Goal: Information Seeking & Learning: Learn about a topic

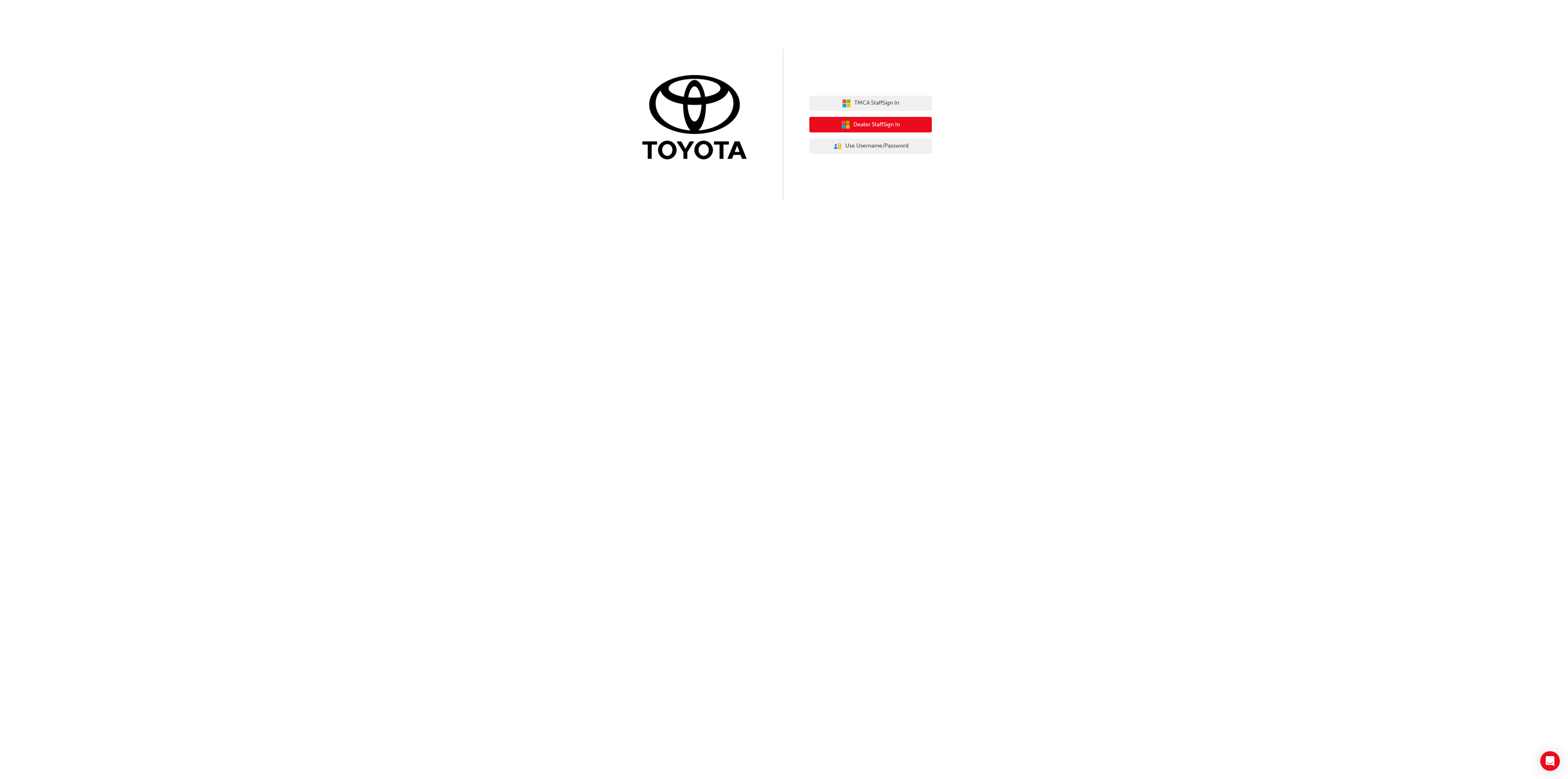
click at [846, 122] on icon "button" at bounding box center [848, 122] width 4 height 4
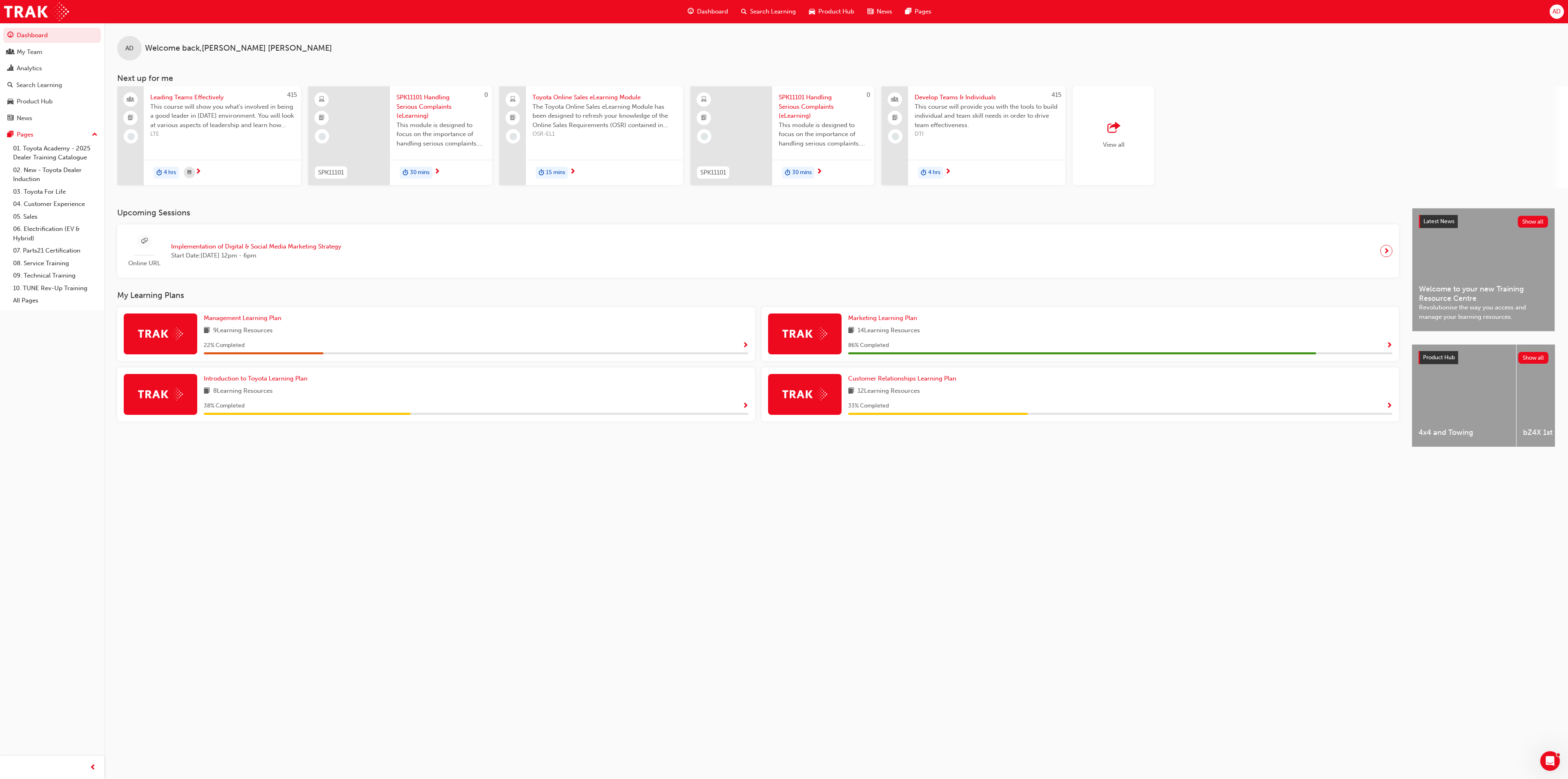
click at [477, 52] on div "AD Welcome back , [PERSON_NAME]" at bounding box center [836, 42] width 1464 height 38
click at [41, 82] on div "Search Learning" at bounding box center [39, 85] width 46 height 9
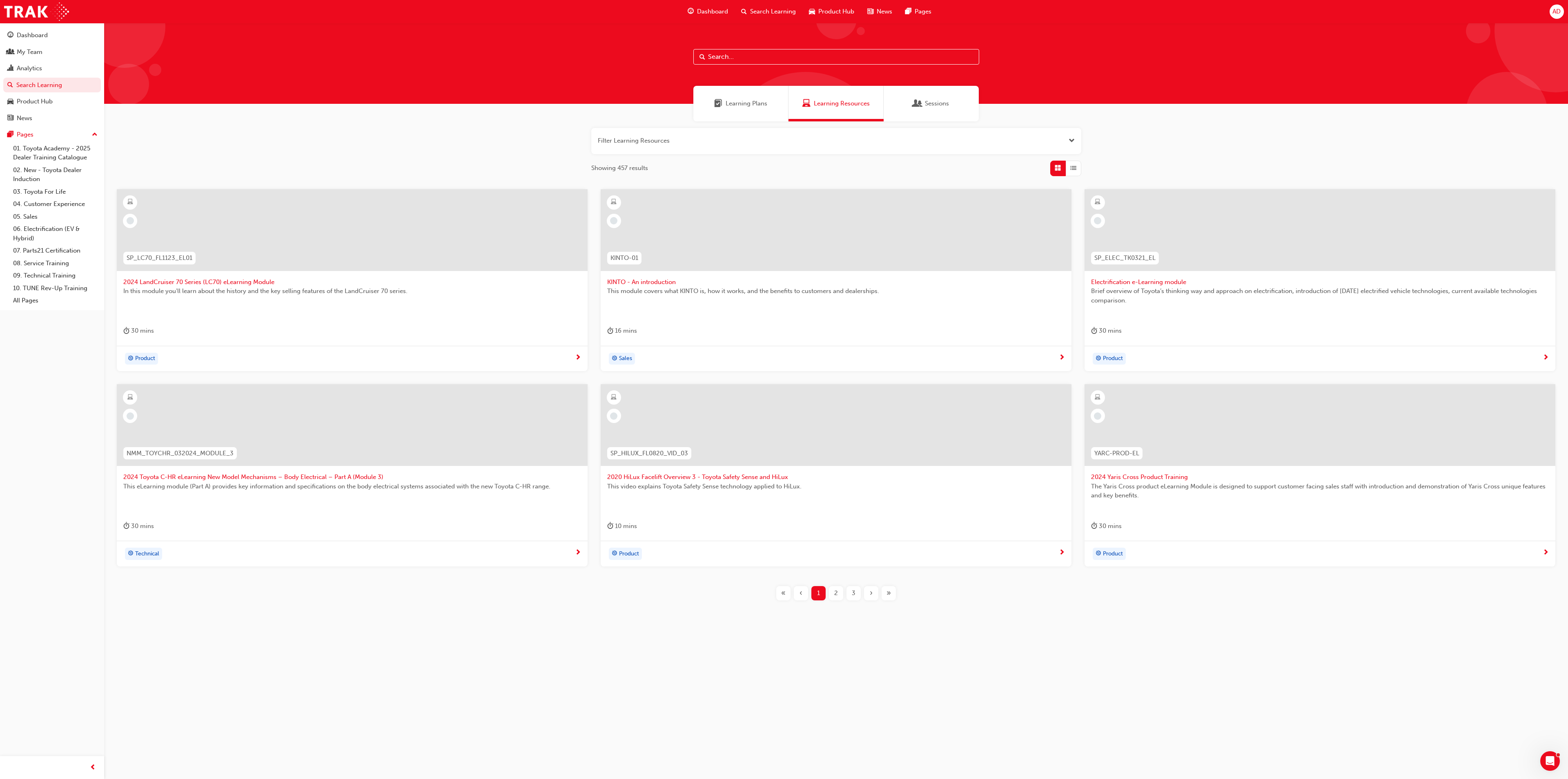
click at [802, 58] on input "text" at bounding box center [836, 56] width 286 height 15
type input "advertising"
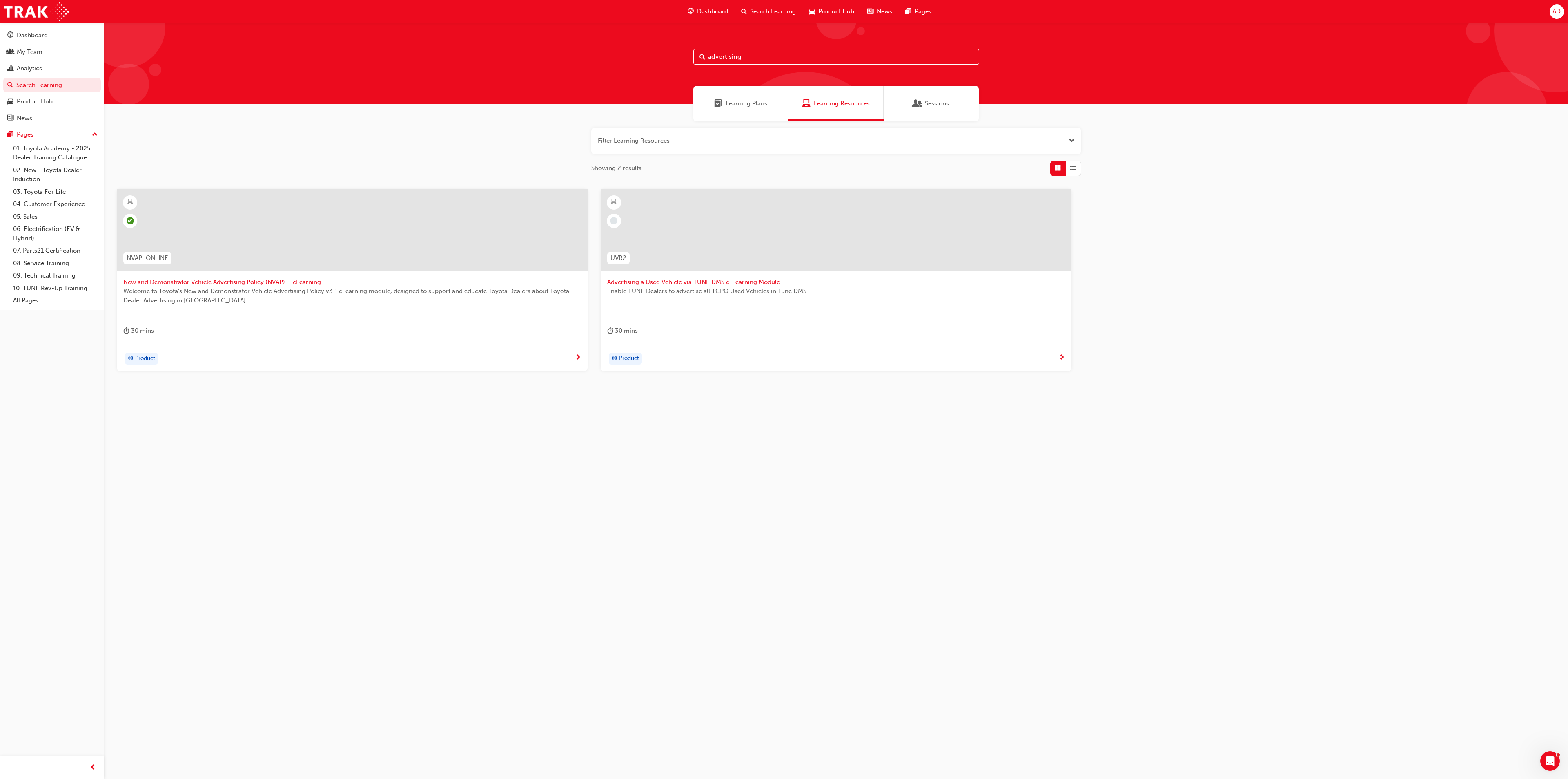
click at [270, 280] on span "New and Demonstrator Vehicle Advertising Policy (NVAP) – eLearning" at bounding box center [352, 281] width 458 height 9
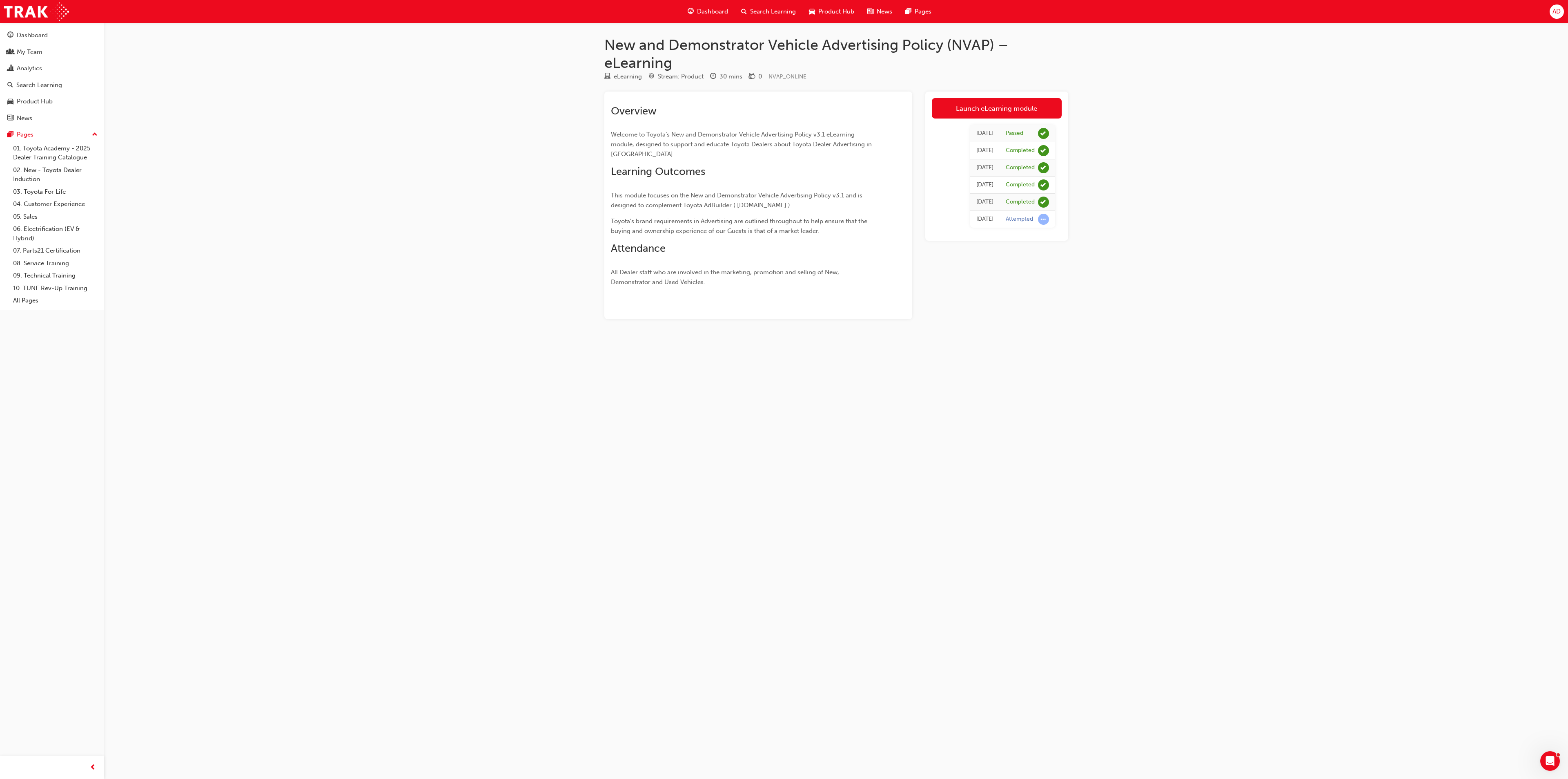
click at [1034, 214] on td "Attempted" at bounding box center [1027, 219] width 55 height 17
click at [1034, 102] on link "Launch eLearning module" at bounding box center [996, 108] width 130 height 21
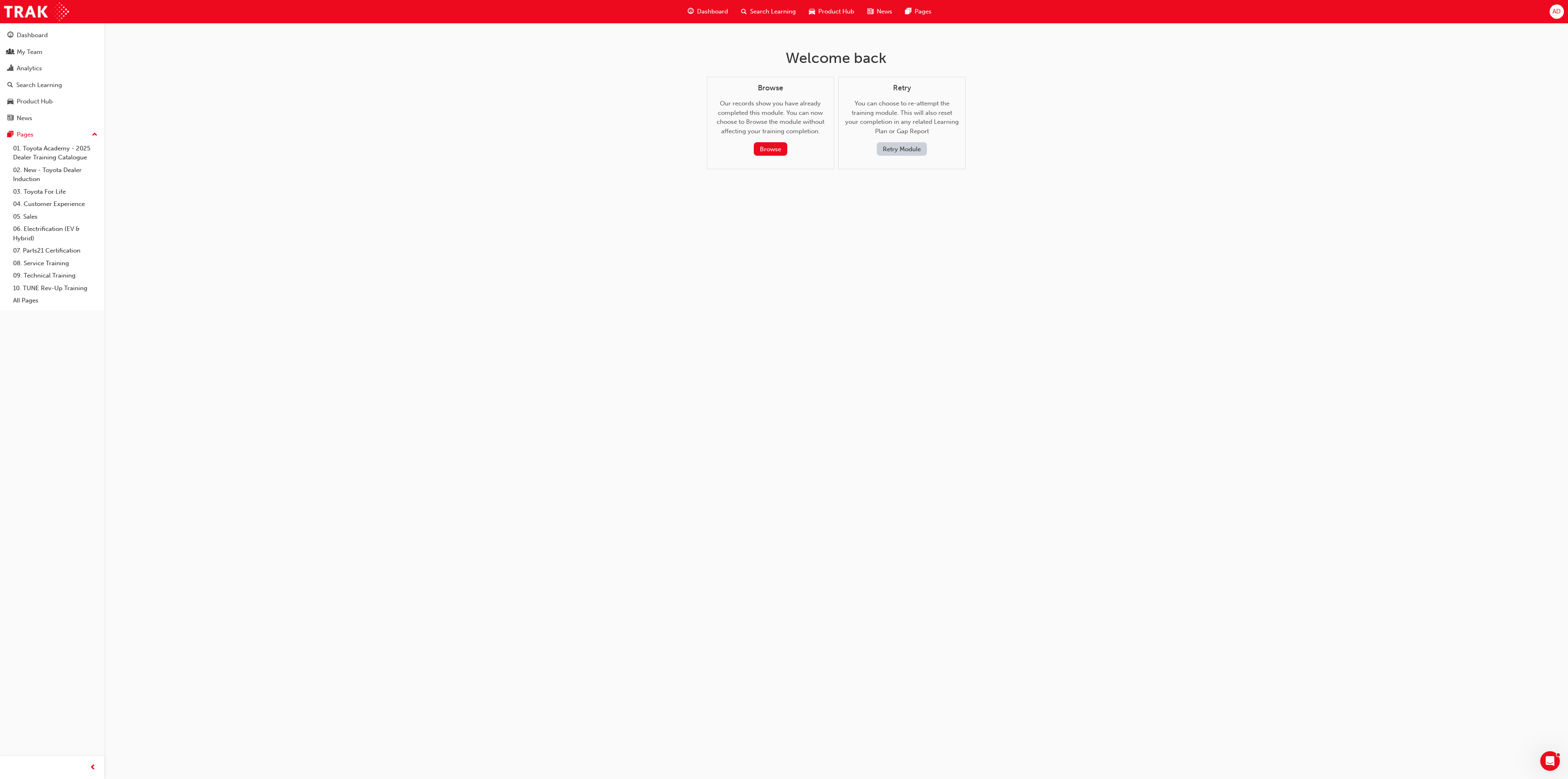
click at [750, 143] on div "Browse" at bounding box center [770, 149] width 100 height 13
click at [776, 143] on button "Browse" at bounding box center [770, 149] width 33 height 13
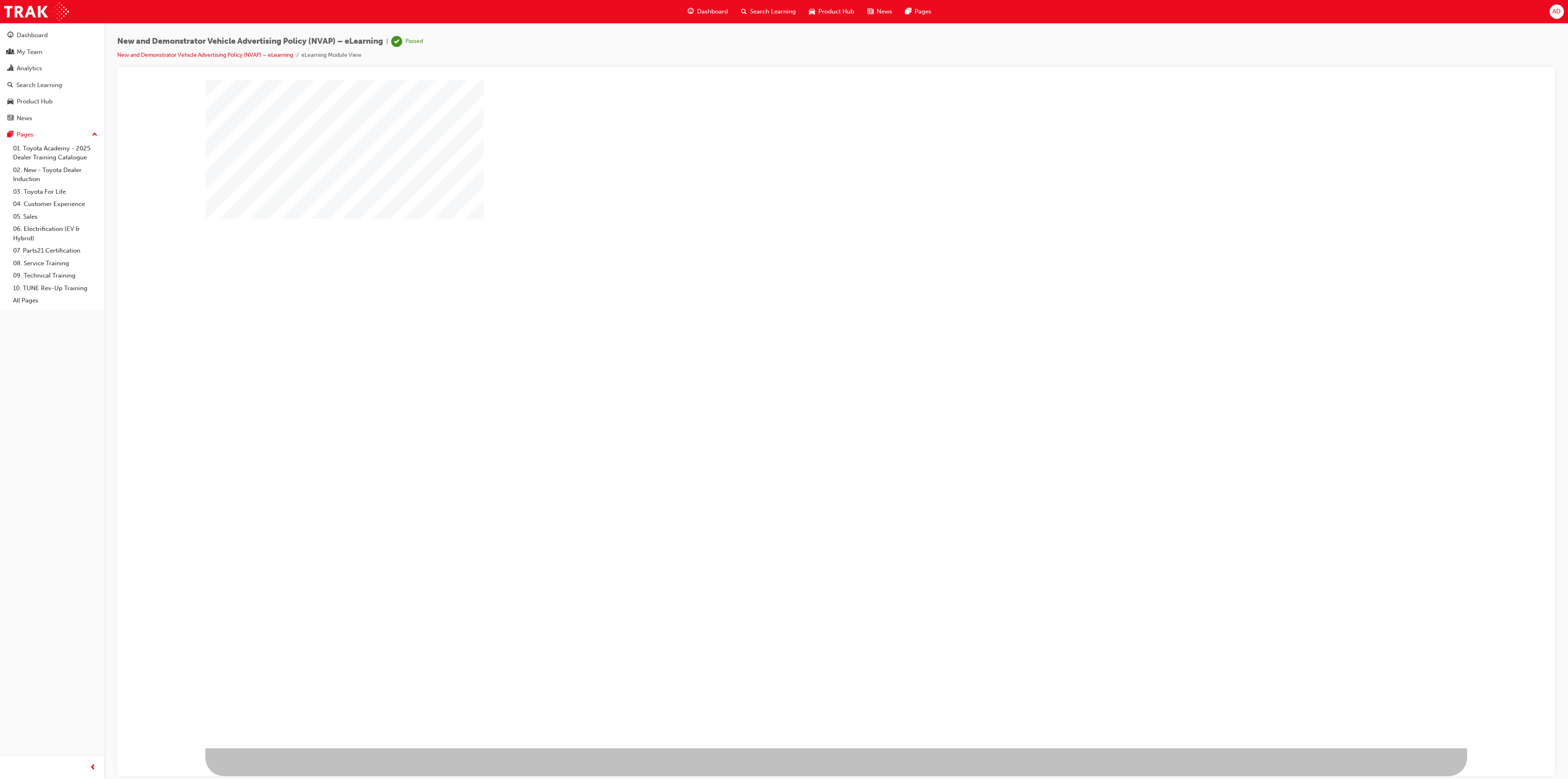
click at [205, 748] on div at bounding box center [205, 748] width 0 height 0
click at [1290, 748] on div at bounding box center [836, 748] width 1262 height 0
click at [782, 359] on div "play" at bounding box center [782, 359] width 0 height 0
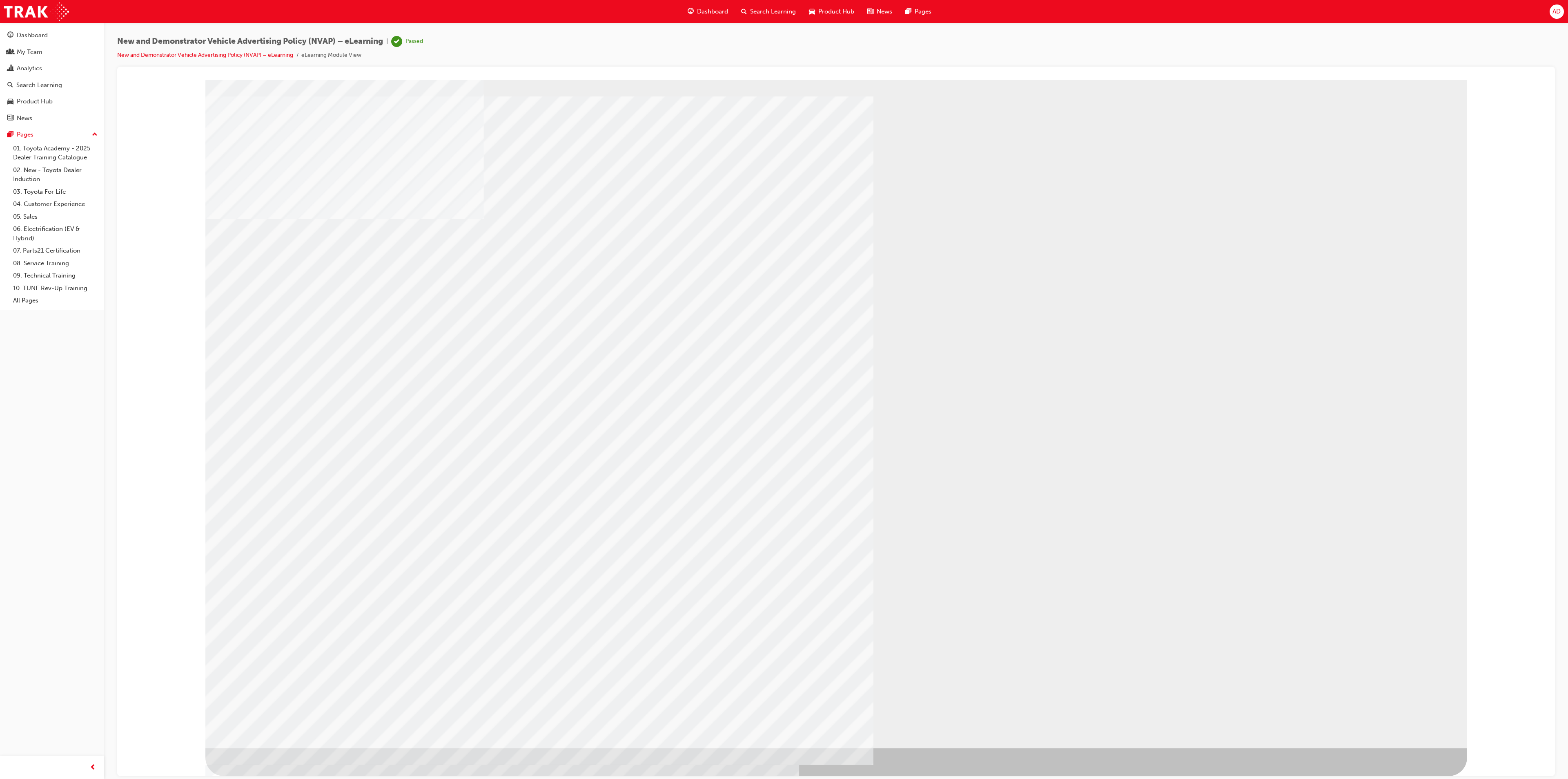
drag, startPoint x: 1442, startPoint y: 119, endPoint x: 892, endPoint y: 277, distance: 572.2
drag, startPoint x: 464, startPoint y: 465, endPoint x: 468, endPoint y: 464, distance: 4.1
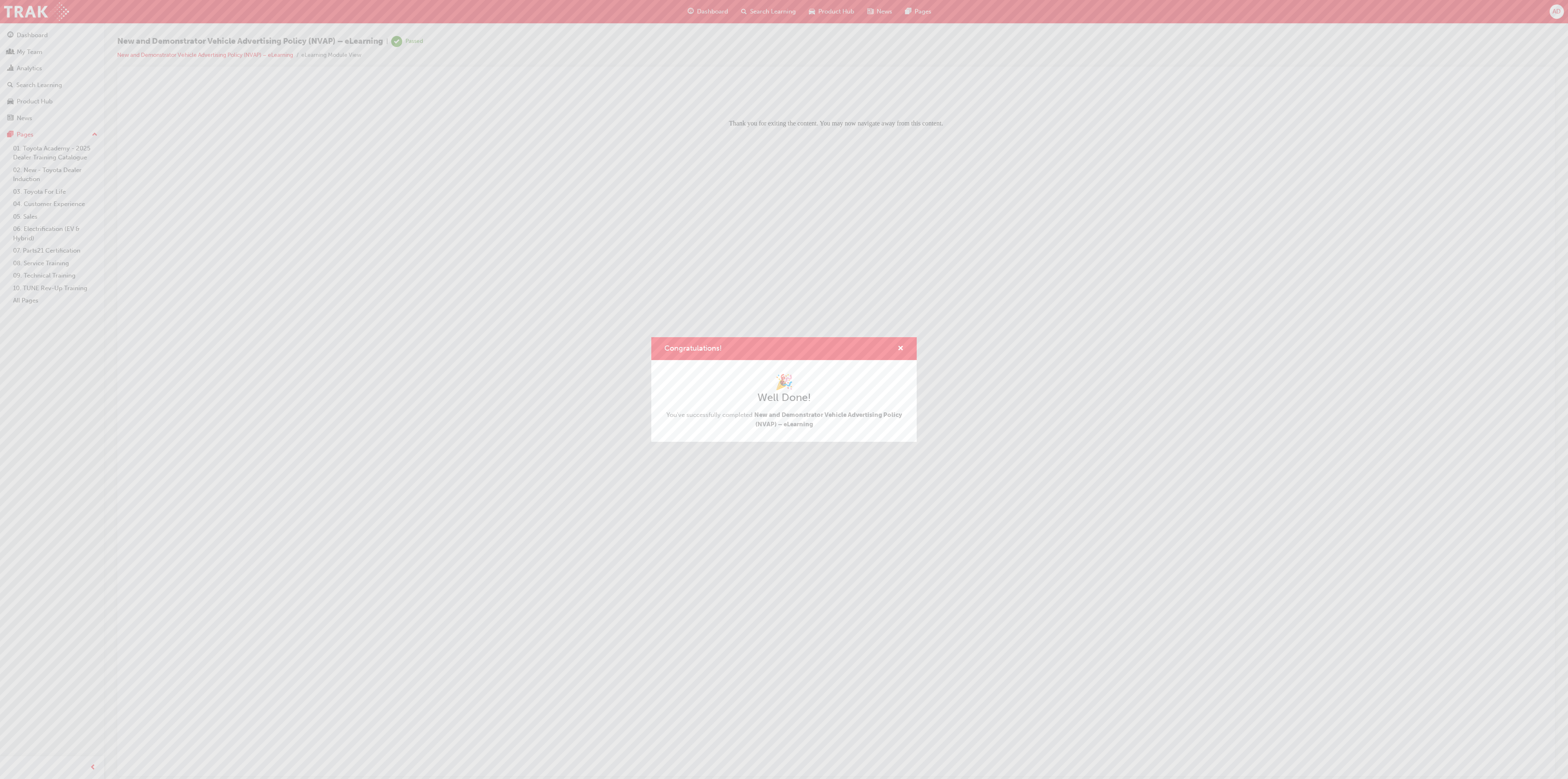
click at [906, 342] on div "Congratulations!" at bounding box center [784, 348] width 265 height 23
click at [902, 350] on span "cross-icon" at bounding box center [900, 349] width 6 height 7
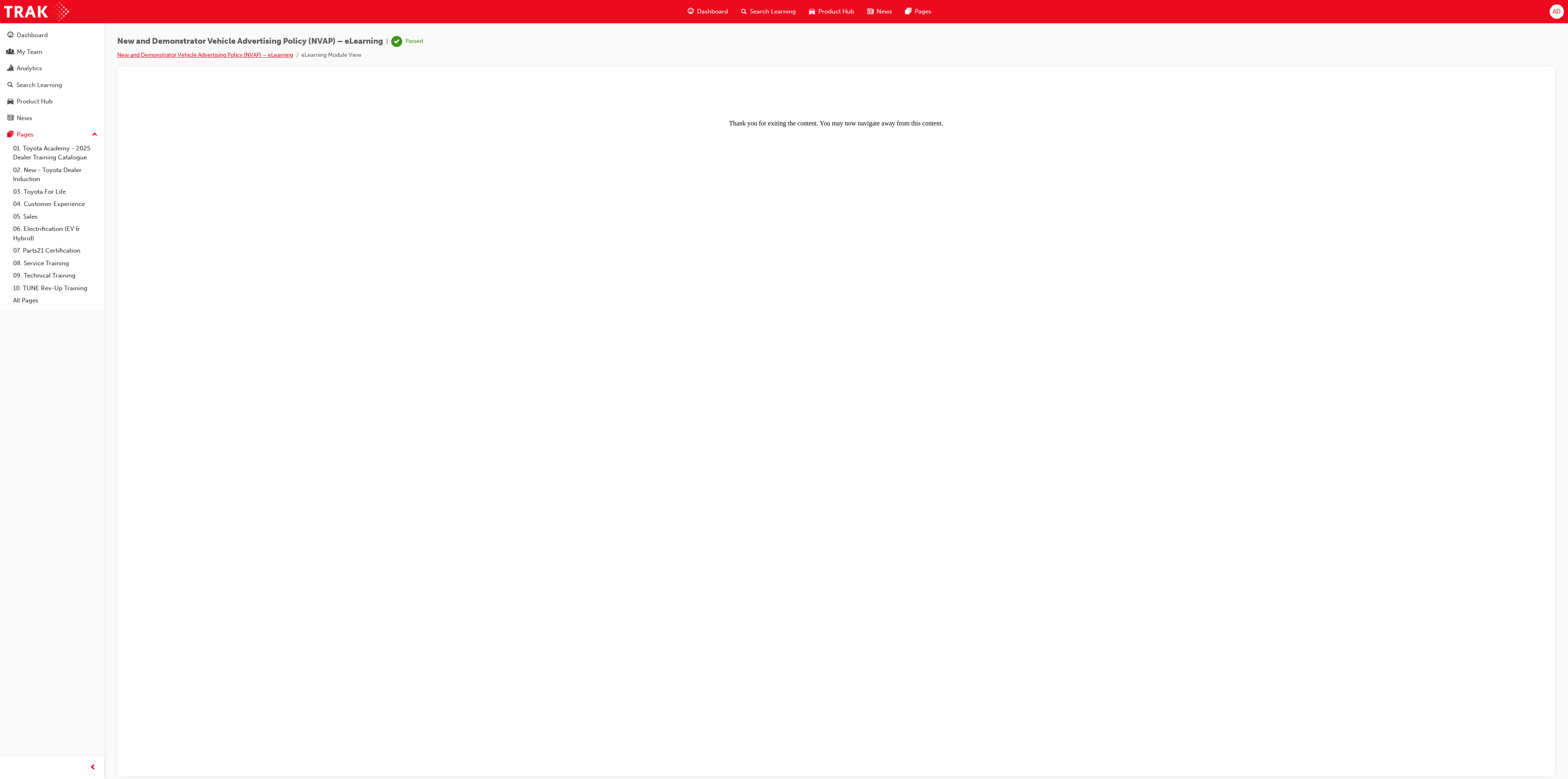
click at [270, 52] on link "New and Demonstrator Vehicle Advertising Policy (NVAP) – eLearning" at bounding box center [205, 55] width 176 height 7
